Goal: Information Seeking & Learning: Learn about a topic

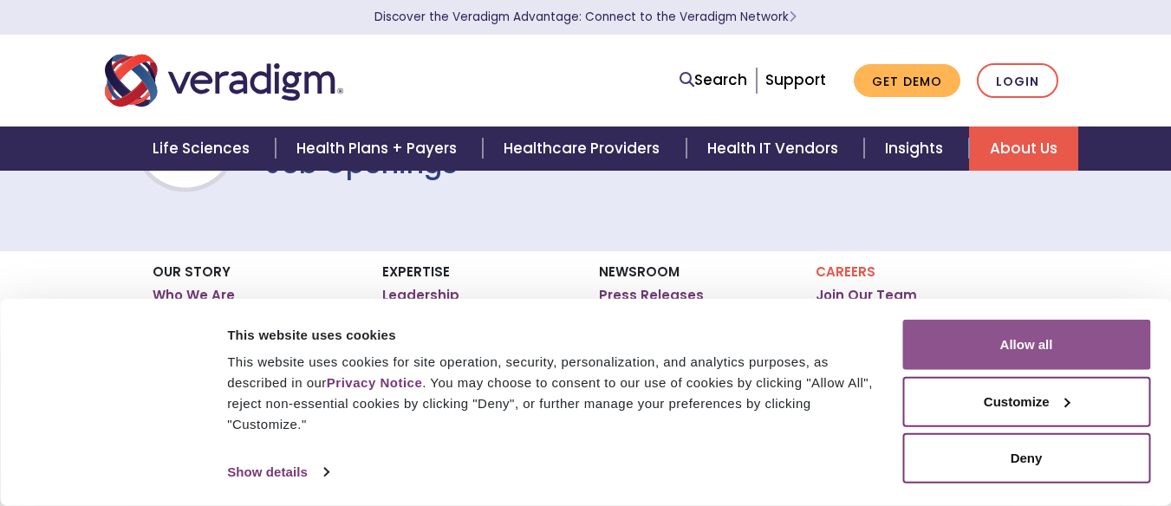
click at [975, 349] on button "Allow all" at bounding box center [1027, 345] width 248 height 50
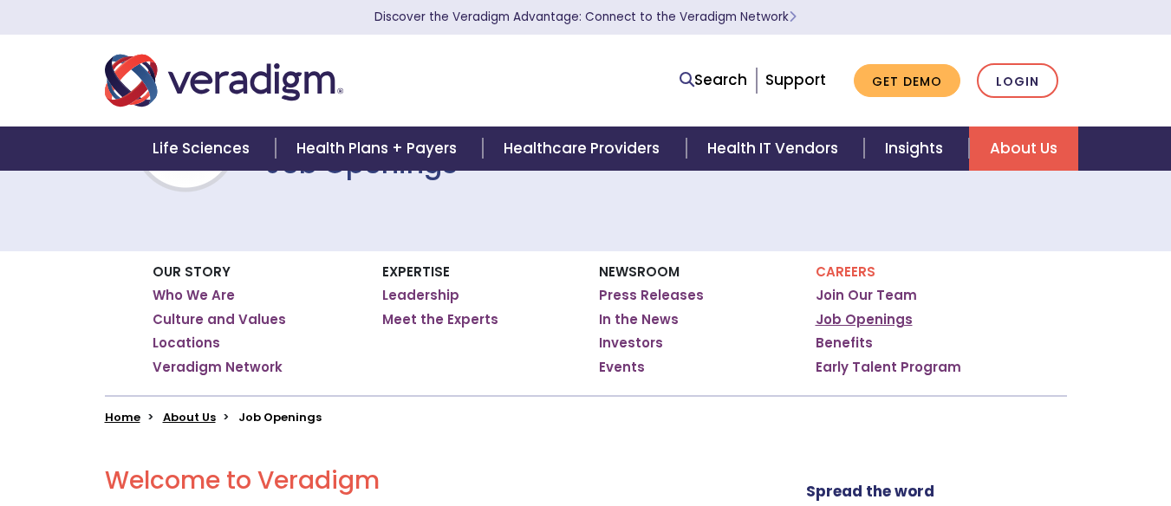
click at [864, 312] on link "Job Openings" at bounding box center [864, 319] width 97 height 17
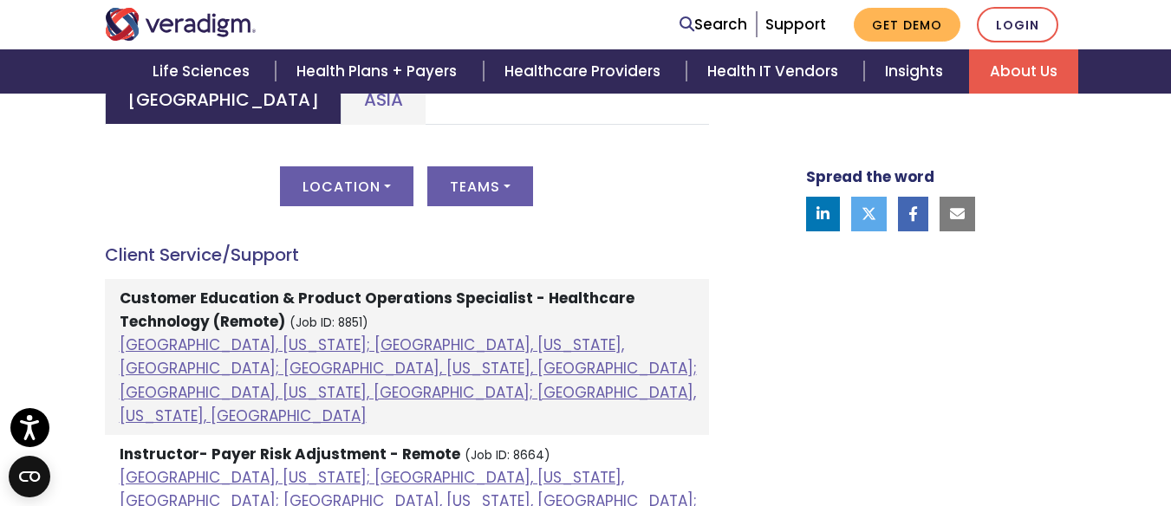
scroll to position [763, 0]
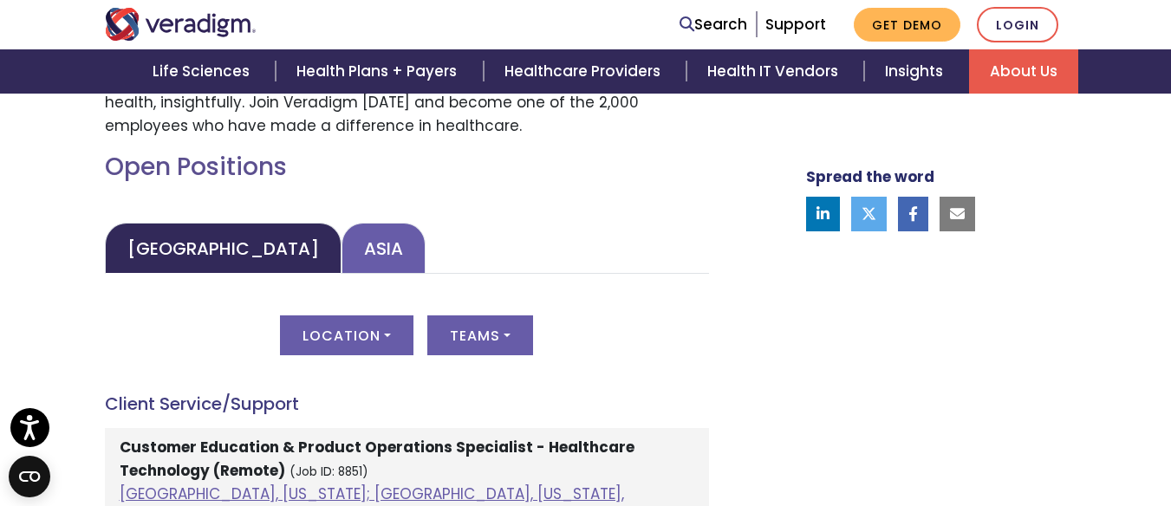
click at [342, 229] on link "Asia" at bounding box center [384, 248] width 84 height 51
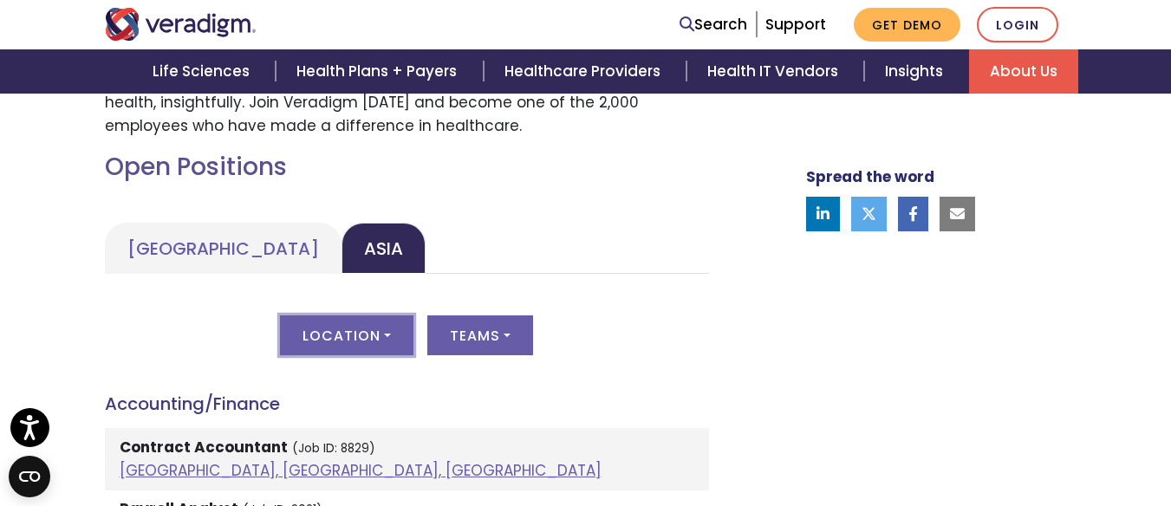
click at [353, 336] on button "Location" at bounding box center [347, 336] width 134 height 40
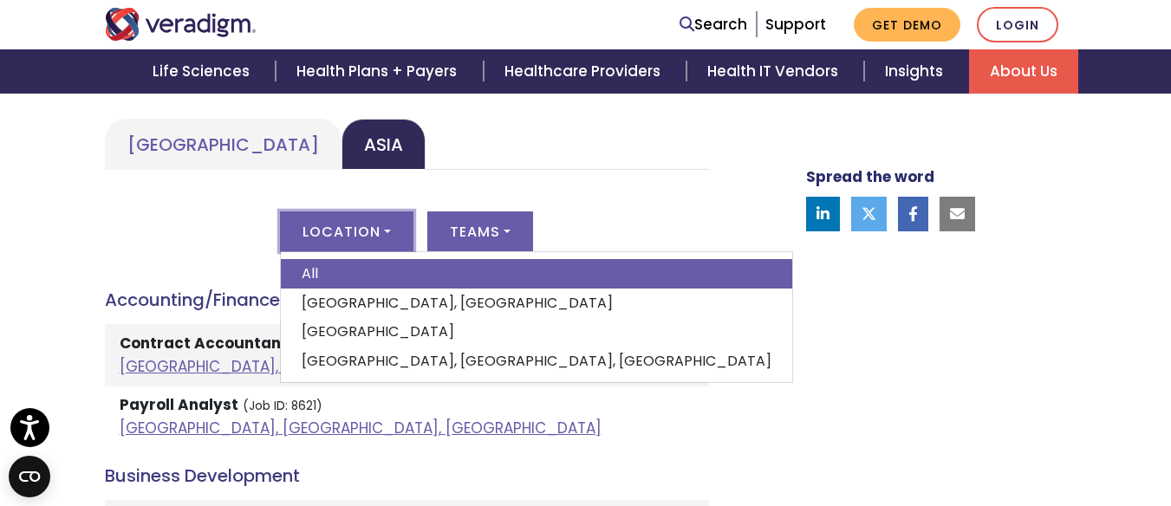
scroll to position [877, 0]
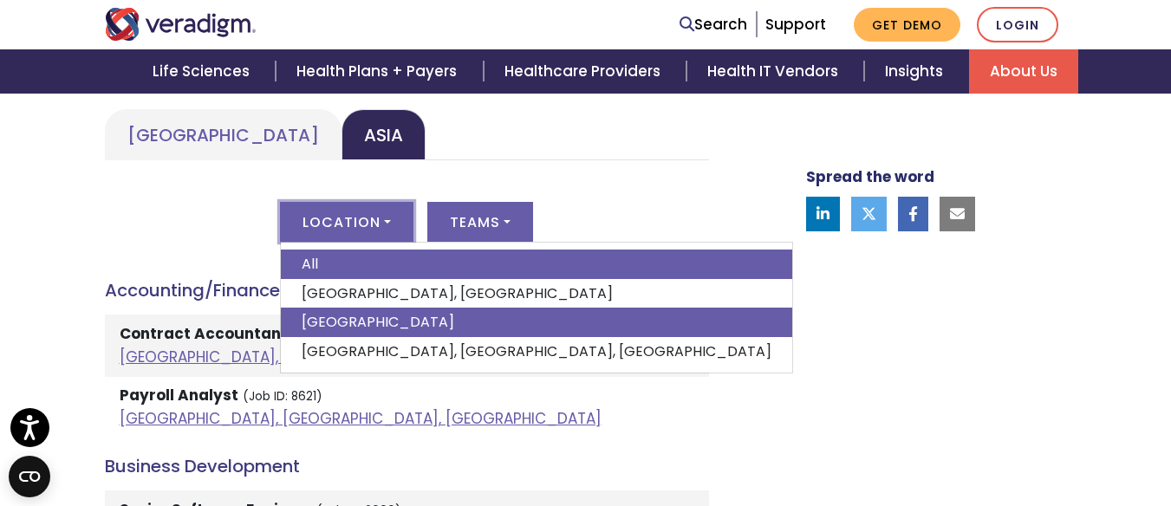
click at [352, 327] on link "[GEOGRAPHIC_DATA]" at bounding box center [537, 322] width 512 height 29
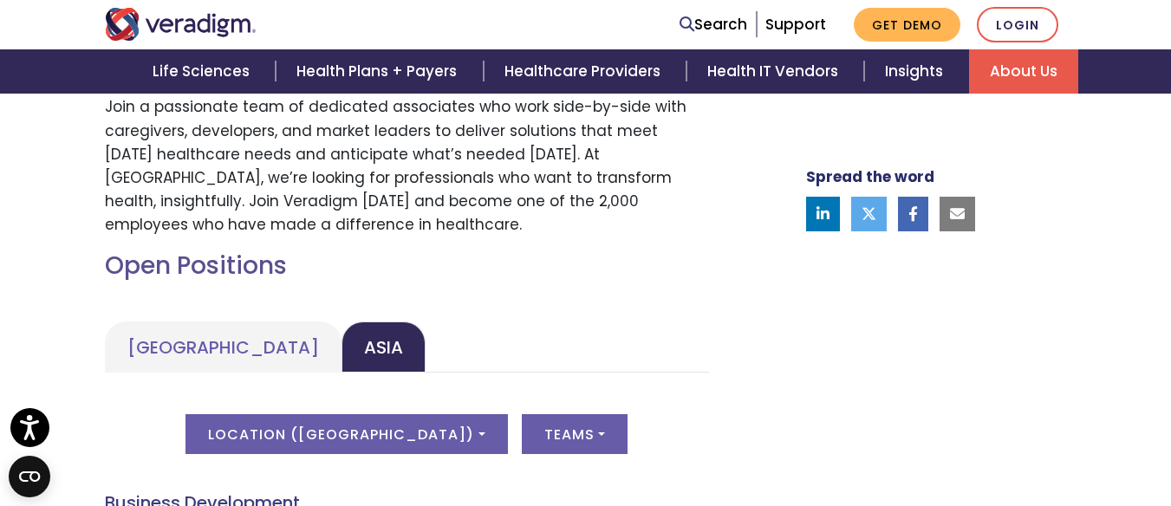
scroll to position [636, 0]
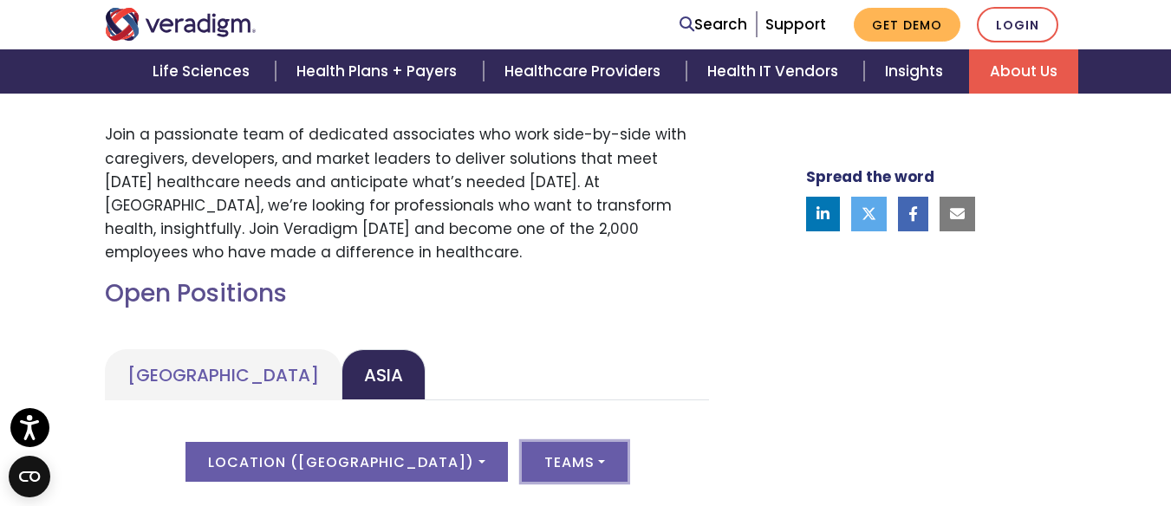
click at [522, 450] on button "Teams" at bounding box center [575, 462] width 106 height 40
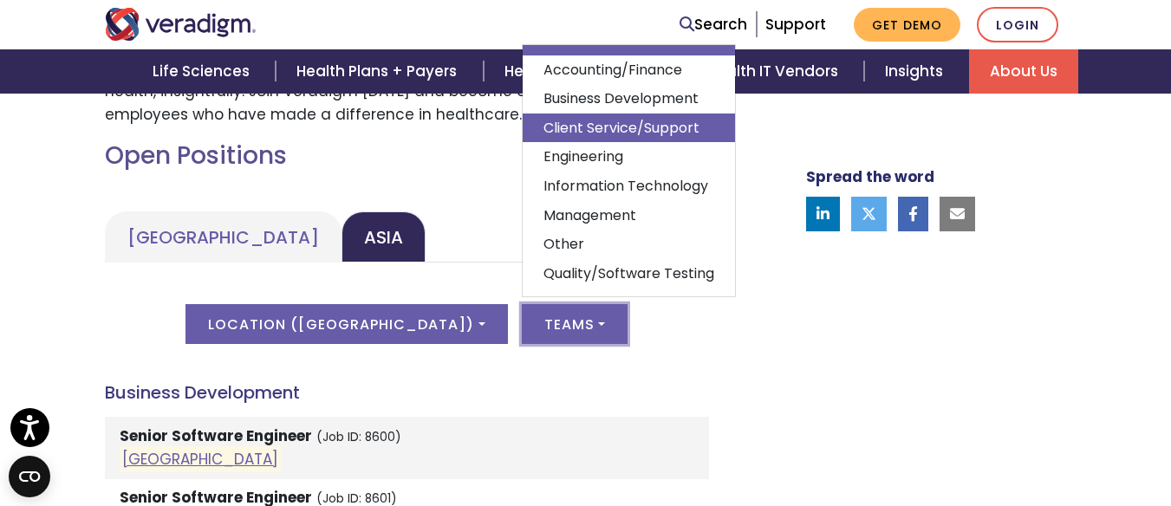
scroll to position [25, 0]
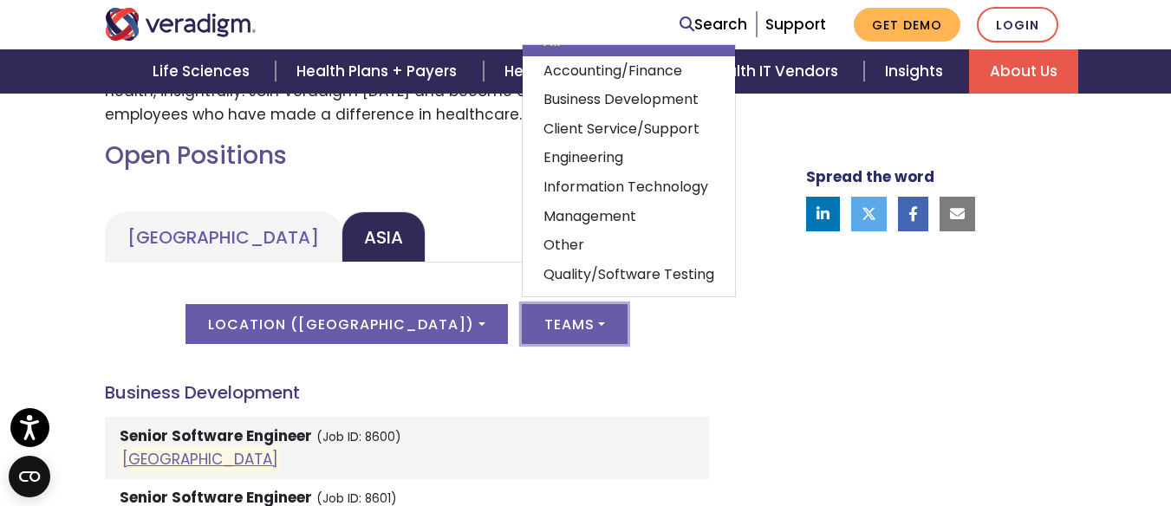
click at [522, 329] on button "Teams" at bounding box center [575, 324] width 106 height 40
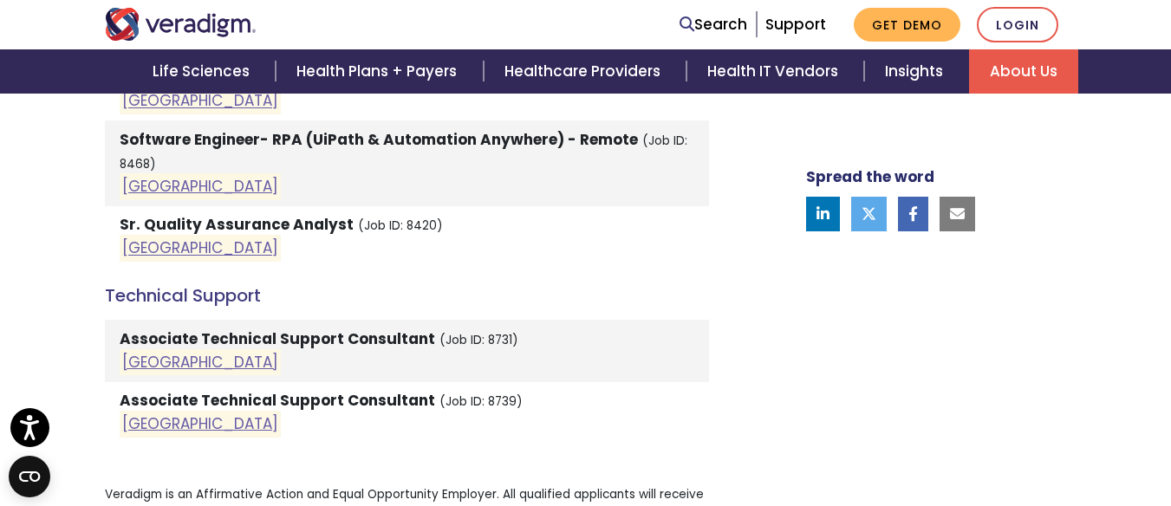
scroll to position [3010, 0]
click at [198, 389] on strong "Associate Technical Support Consultant" at bounding box center [278, 399] width 316 height 21
click at [149, 413] on link "[GEOGRAPHIC_DATA]" at bounding box center [200, 423] width 156 height 21
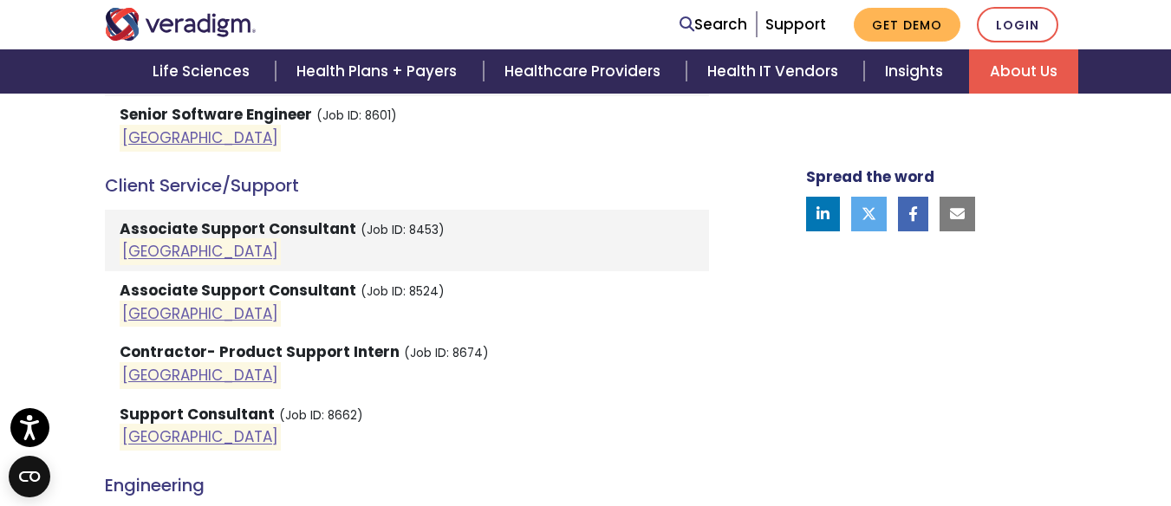
scroll to position [1157, 0]
click at [157, 429] on link "[GEOGRAPHIC_DATA]" at bounding box center [200, 438] width 156 height 21
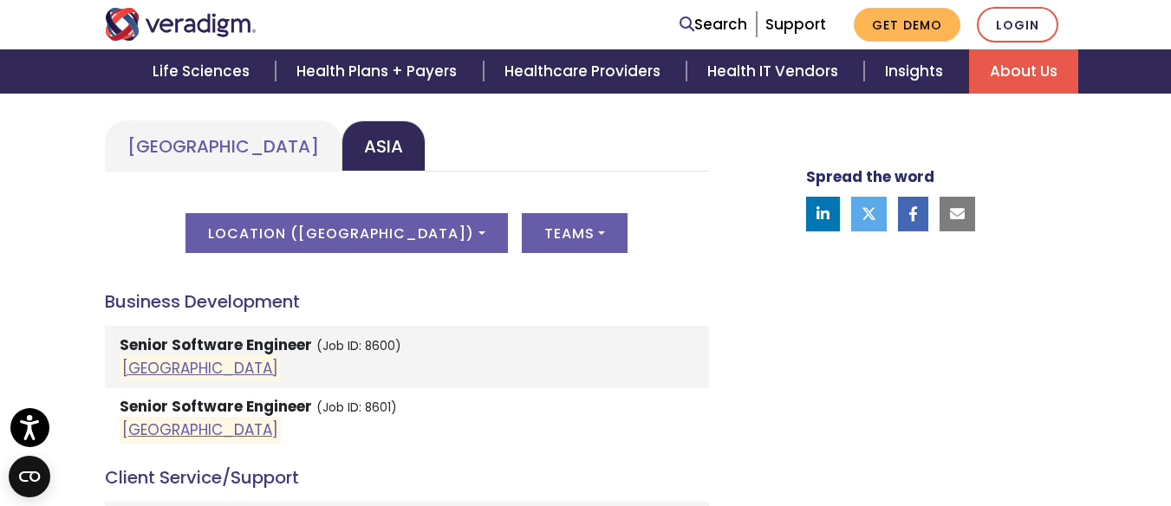
scroll to position [862, 0]
